Goal: Task Accomplishment & Management: Use online tool/utility

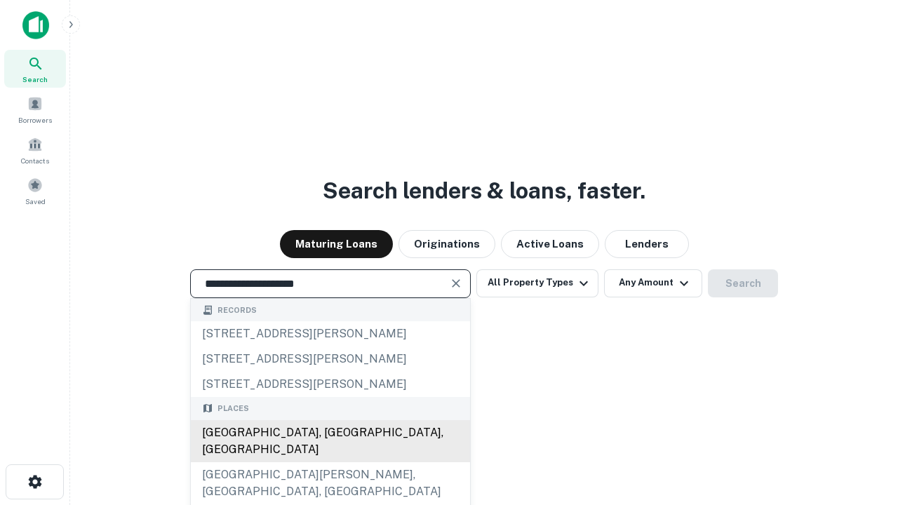
click at [330, 462] on div "[GEOGRAPHIC_DATA], [GEOGRAPHIC_DATA], [GEOGRAPHIC_DATA]" at bounding box center [330, 441] width 279 height 42
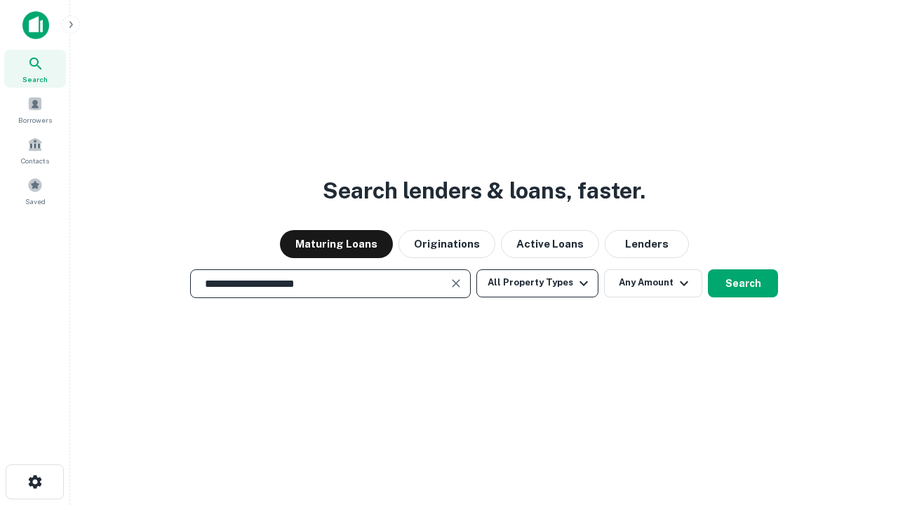
type input "**********"
click at [537, 283] on button "All Property Types" at bounding box center [537, 283] width 122 height 28
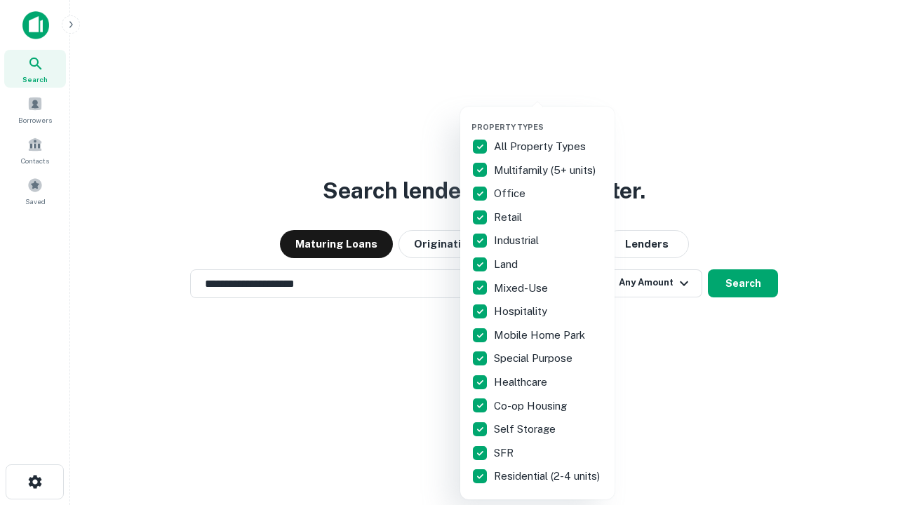
click at [549, 118] on button "button" at bounding box center [548, 118] width 154 height 1
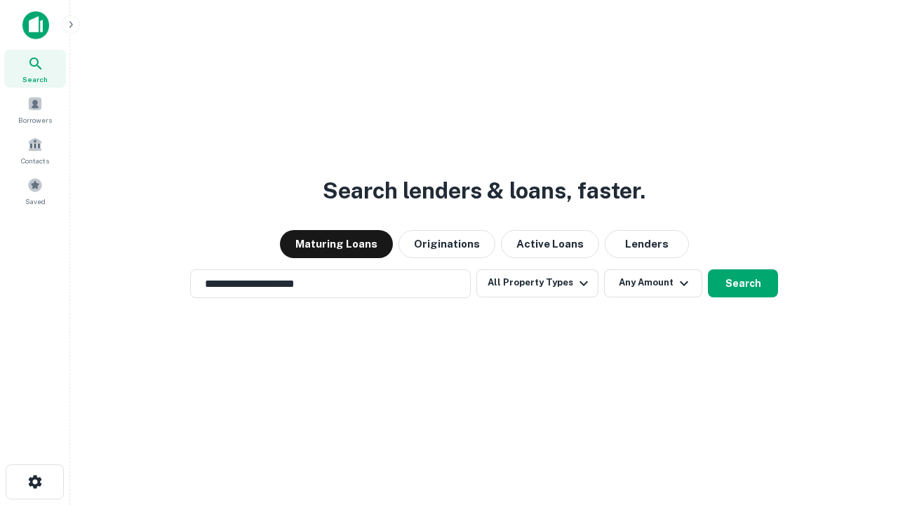
scroll to position [8, 169]
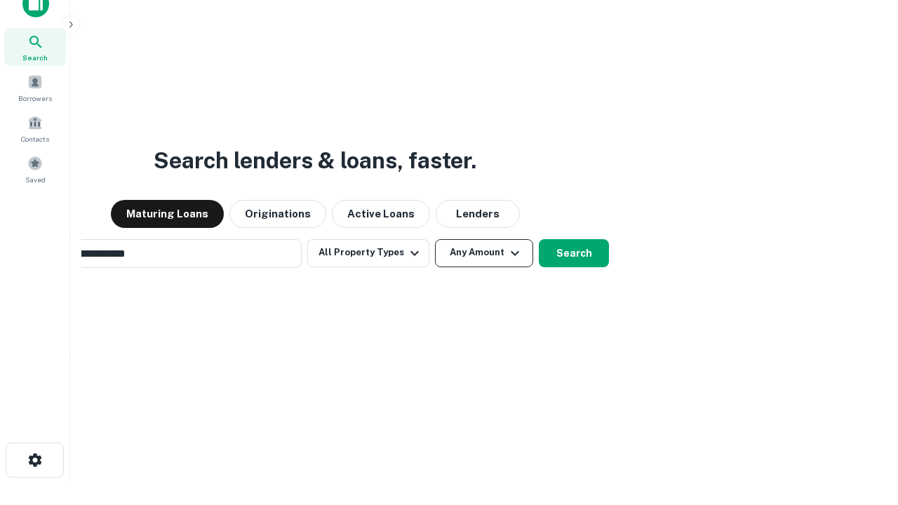
click at [435, 239] on button "Any Amount" at bounding box center [484, 253] width 98 height 28
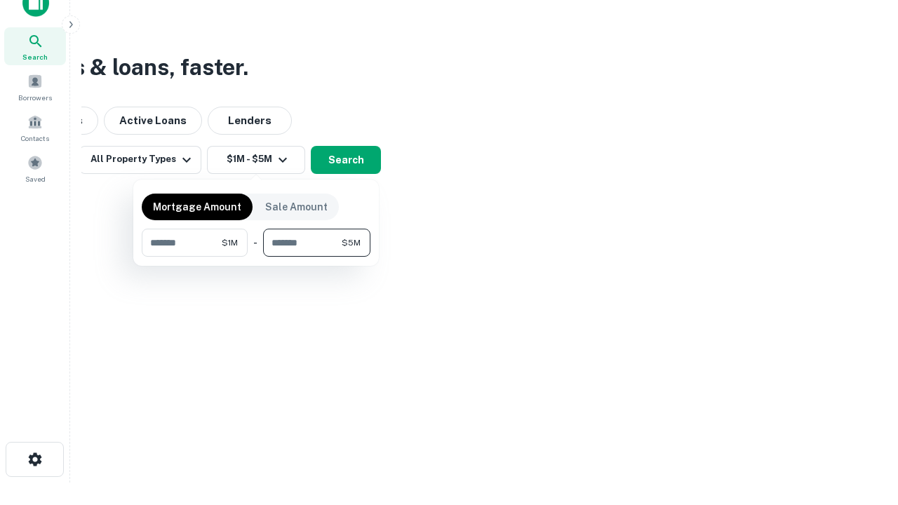
type input "*******"
click at [256, 257] on button "button" at bounding box center [256, 257] width 229 height 1
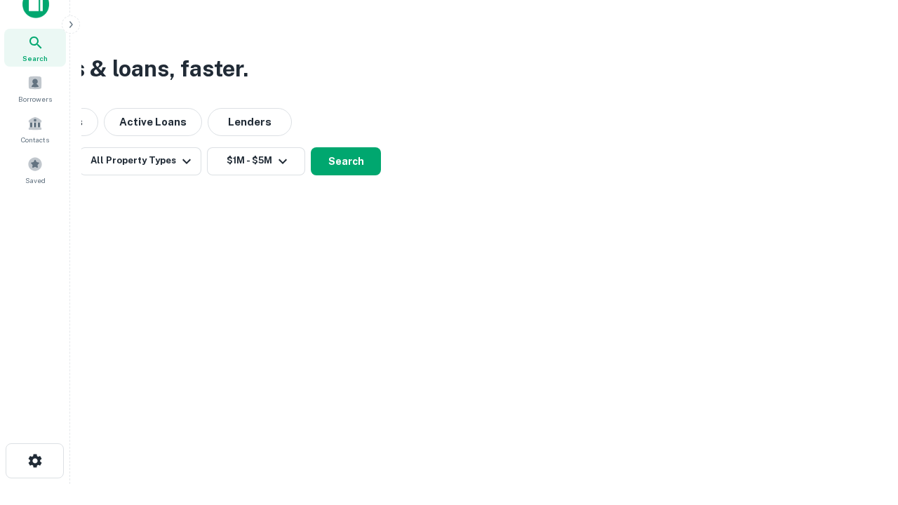
scroll to position [8, 259]
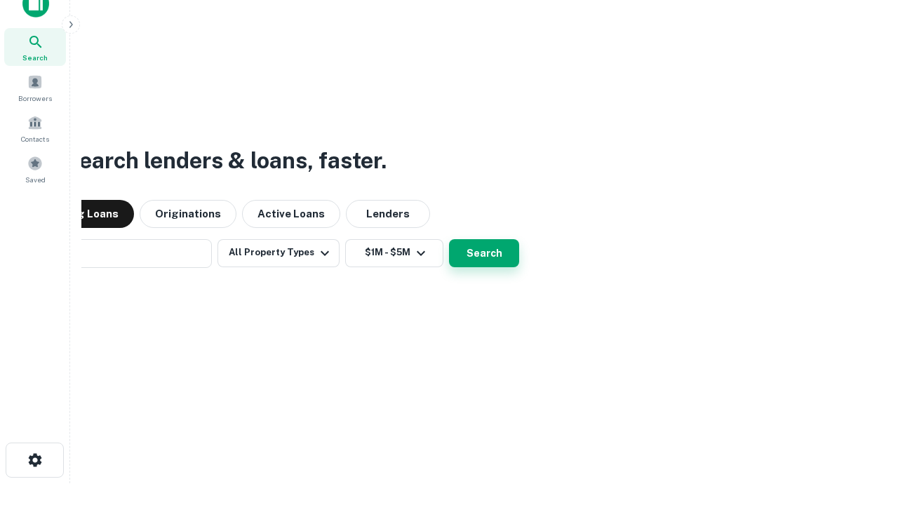
click at [449, 239] on button "Search" at bounding box center [484, 253] width 70 height 28
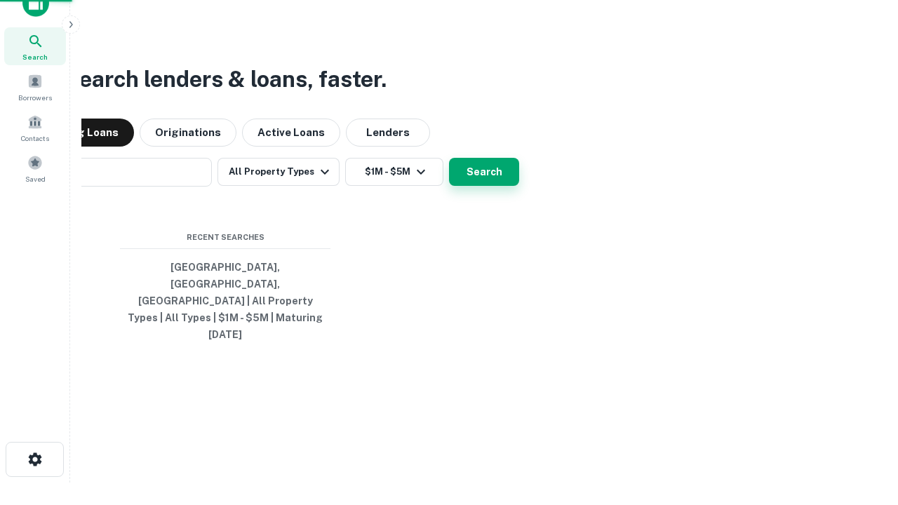
scroll to position [37, 397]
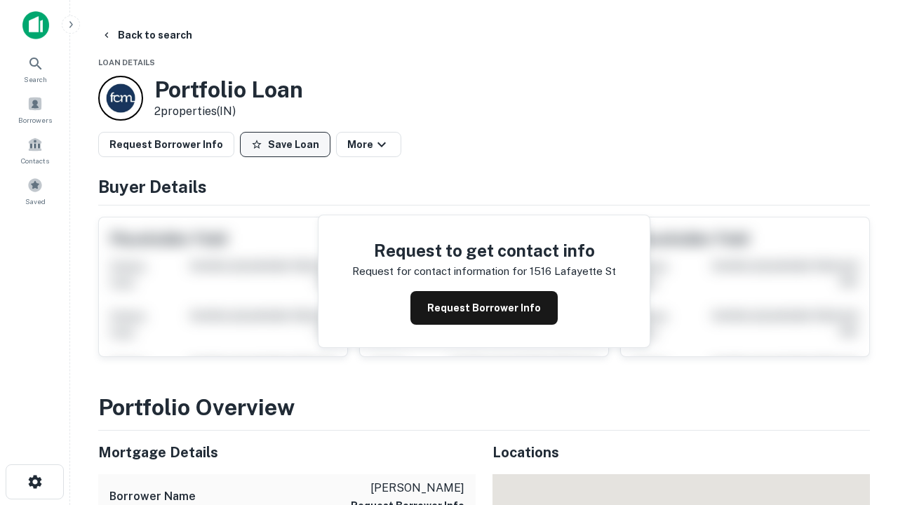
click at [285, 144] on button "Save Loan" at bounding box center [285, 144] width 90 height 25
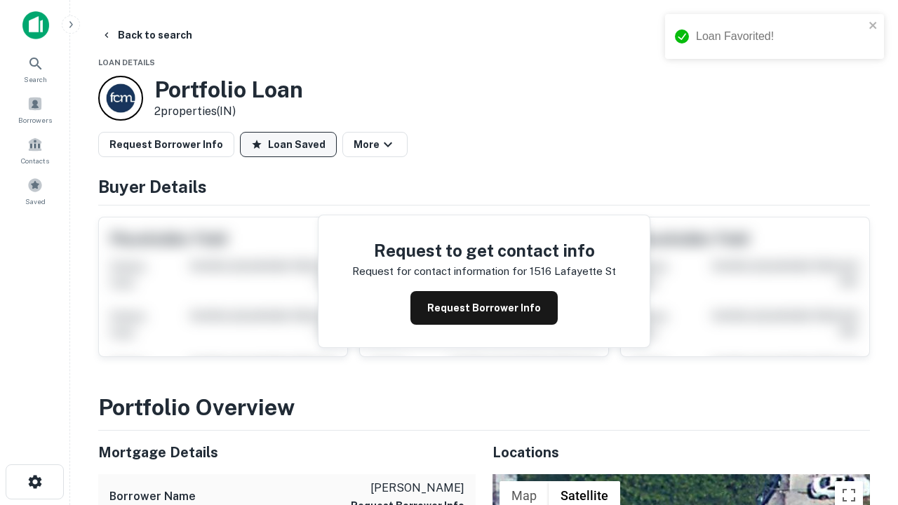
click at [288, 144] on button "Loan Saved" at bounding box center [288, 144] width 97 height 25
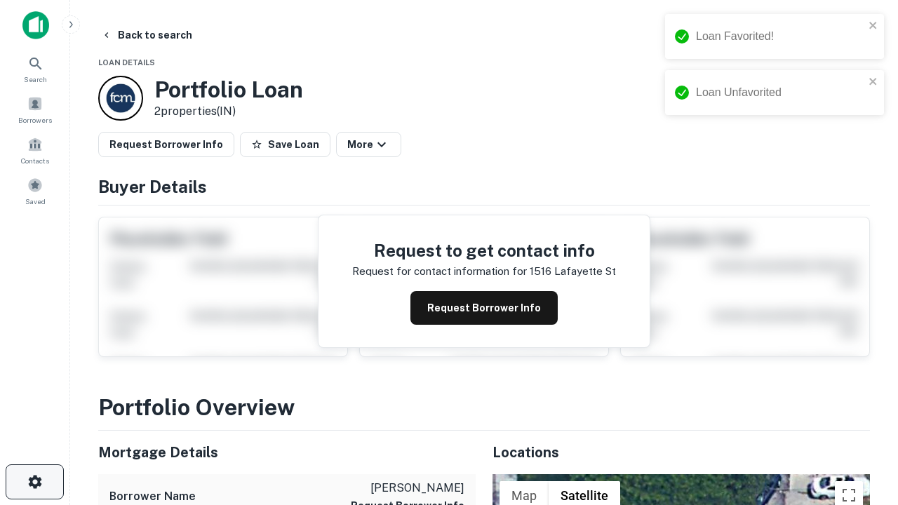
click at [34, 482] on icon "button" at bounding box center [35, 481] width 17 height 17
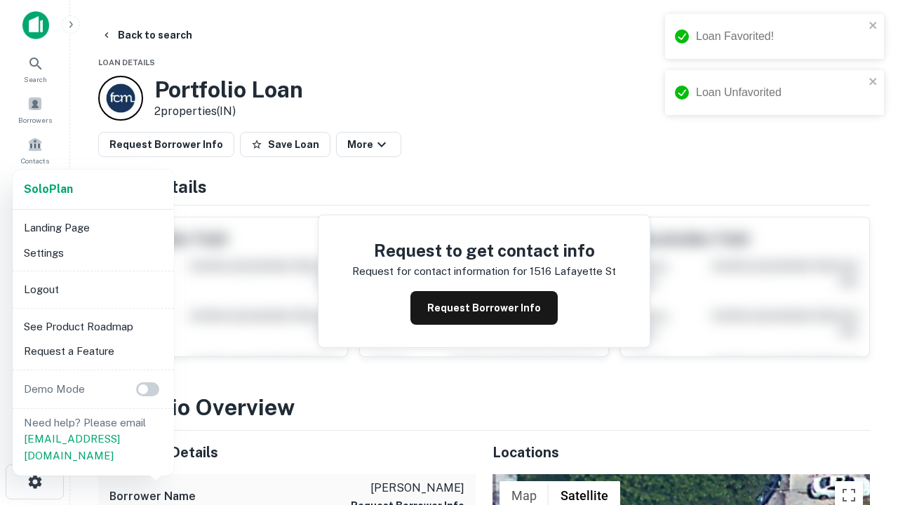
click at [93, 289] on li "Logout" at bounding box center [93, 289] width 150 height 25
